Goal: Complete application form

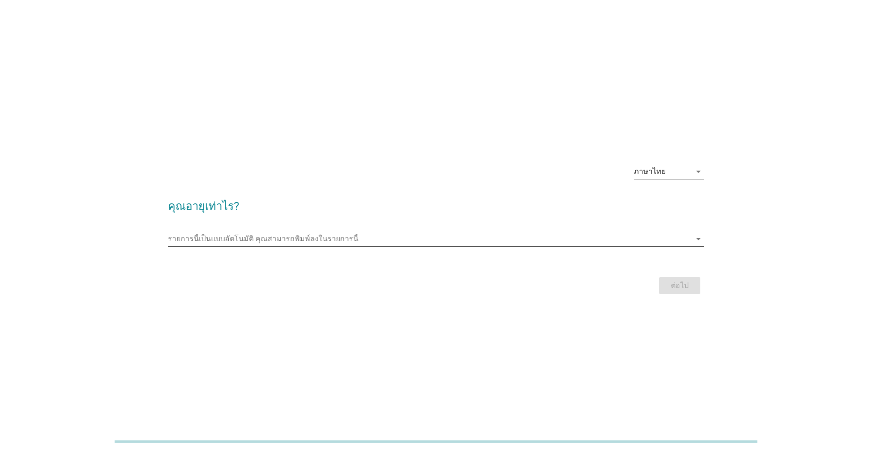
click at [266, 245] on div "รายการนี้เป็นแบบอัตโนมัติ [PERSON_NAME]พิมพ์ลงในรายการนี้ arrow_drop_down" at bounding box center [436, 238] width 536 height 15
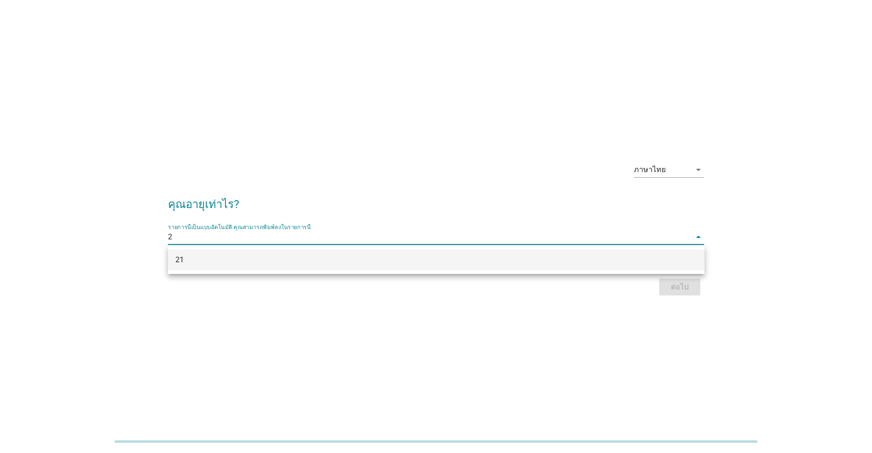
type input "21"
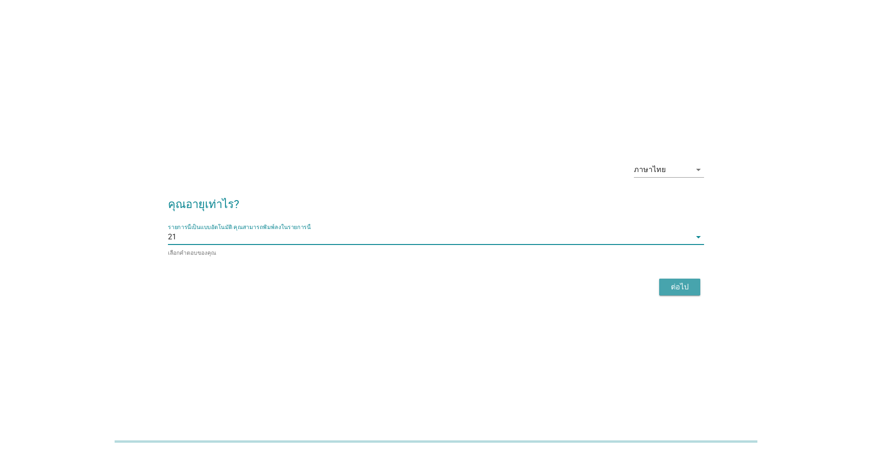
click at [677, 281] on div "ต่อไป" at bounding box center [679, 286] width 26 height 11
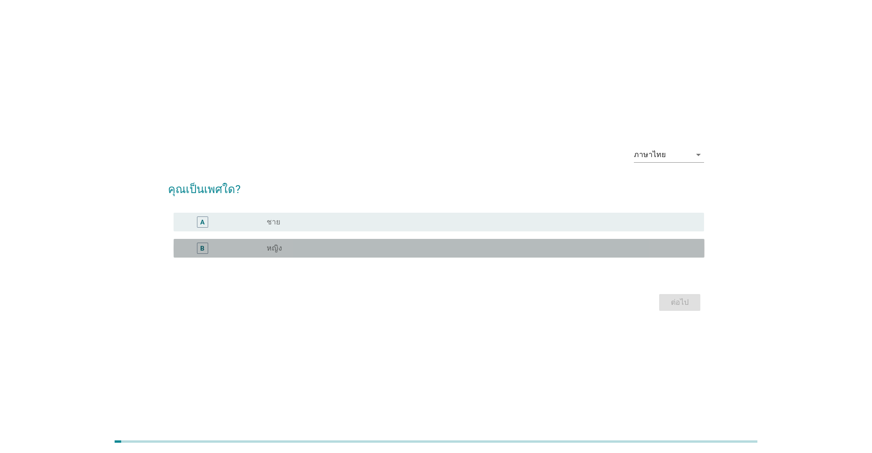
click at [327, 250] on div "radio_button_unchecked หญิง" at bounding box center [478, 248] width 422 height 9
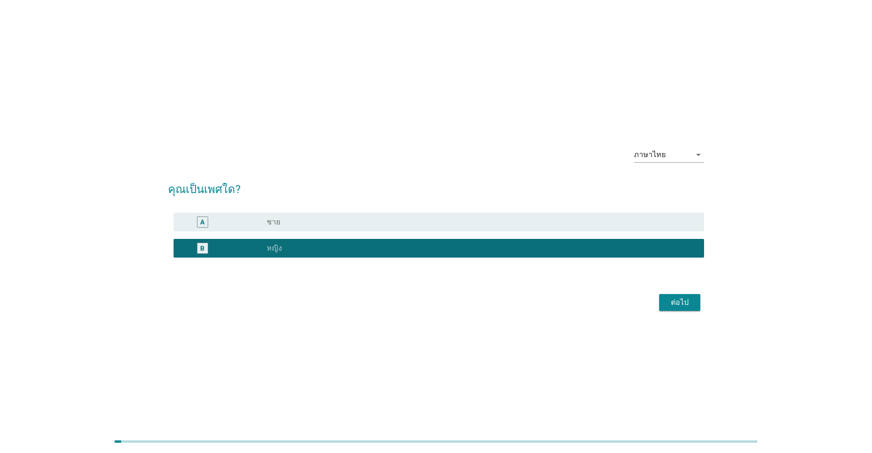
click at [677, 301] on div "ต่อไป" at bounding box center [679, 302] width 26 height 11
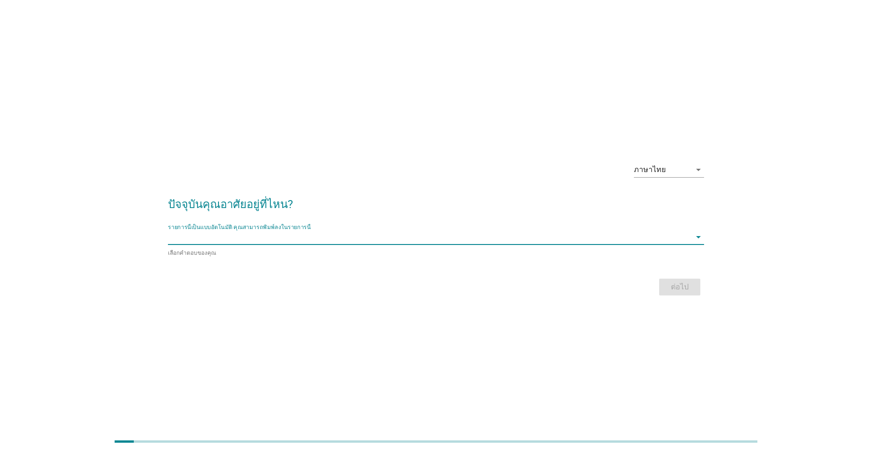
click at [298, 242] on input "รายการนี้เป็นแบบอัตโนมัติ คุณสามารถพิมพ์ลงในรายการนี้" at bounding box center [429, 237] width 523 height 15
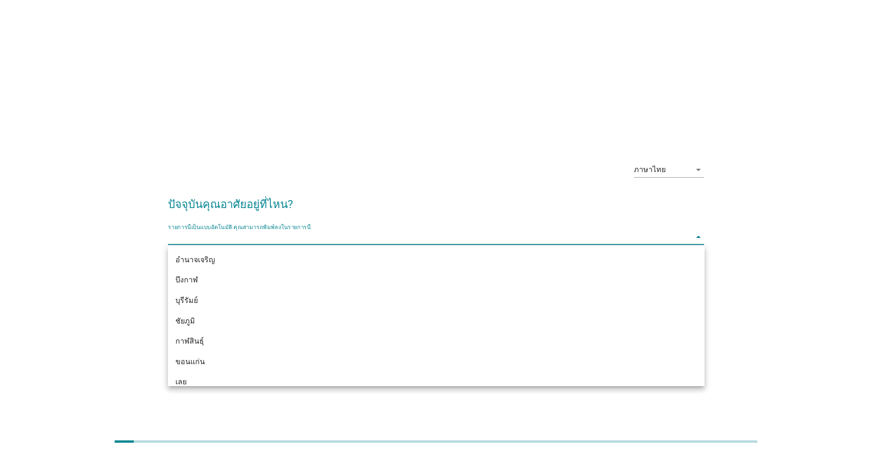
type input "]"
type input "ล"
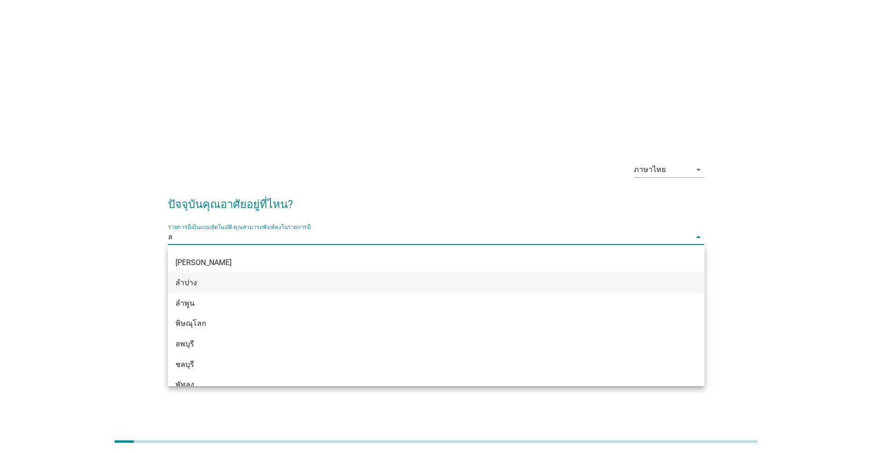
scroll to position [132, 0]
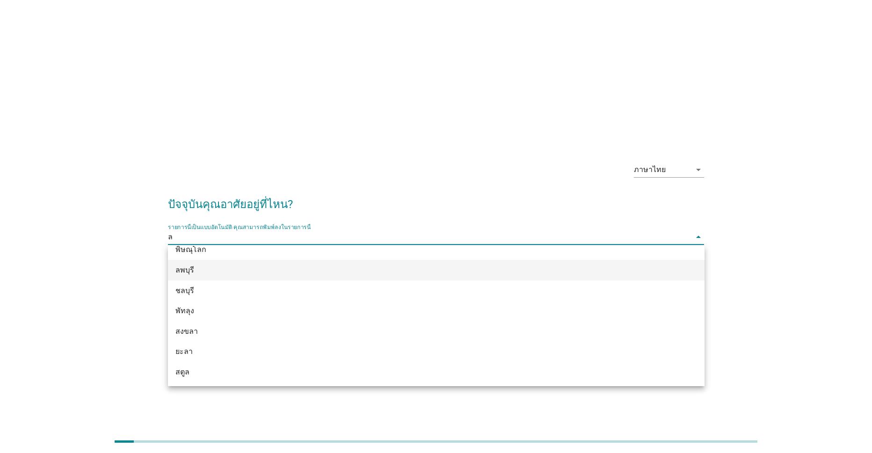
click at [195, 269] on div "ลพบุรี" at bounding box center [414, 270] width 478 height 11
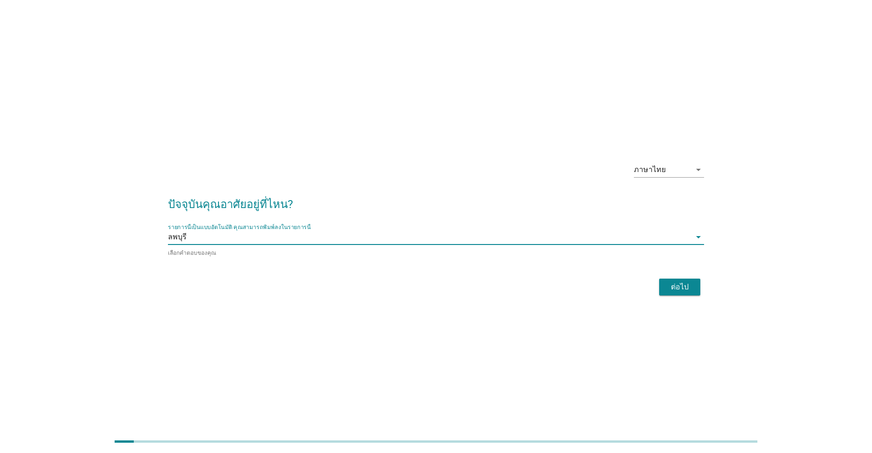
click at [685, 276] on div "ต่อไป" at bounding box center [436, 287] width 536 height 22
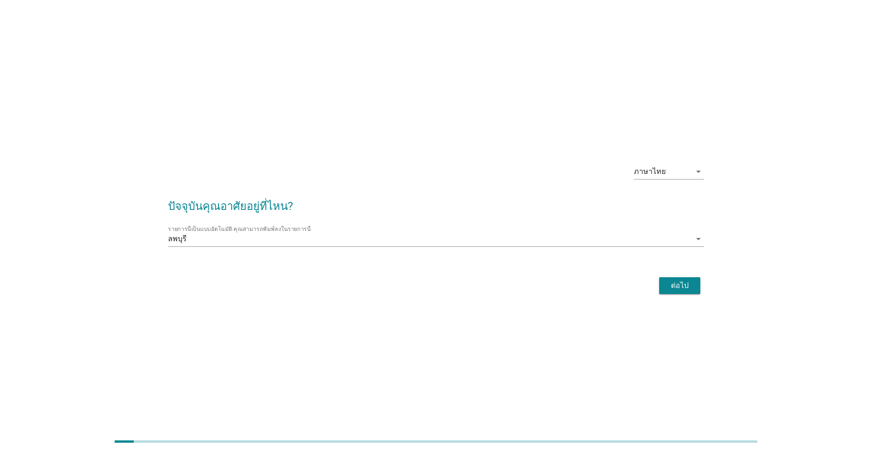
click at [684, 283] on div "ต่อไป" at bounding box center [679, 285] width 26 height 11
